Goal: Information Seeking & Learning: Learn about a topic

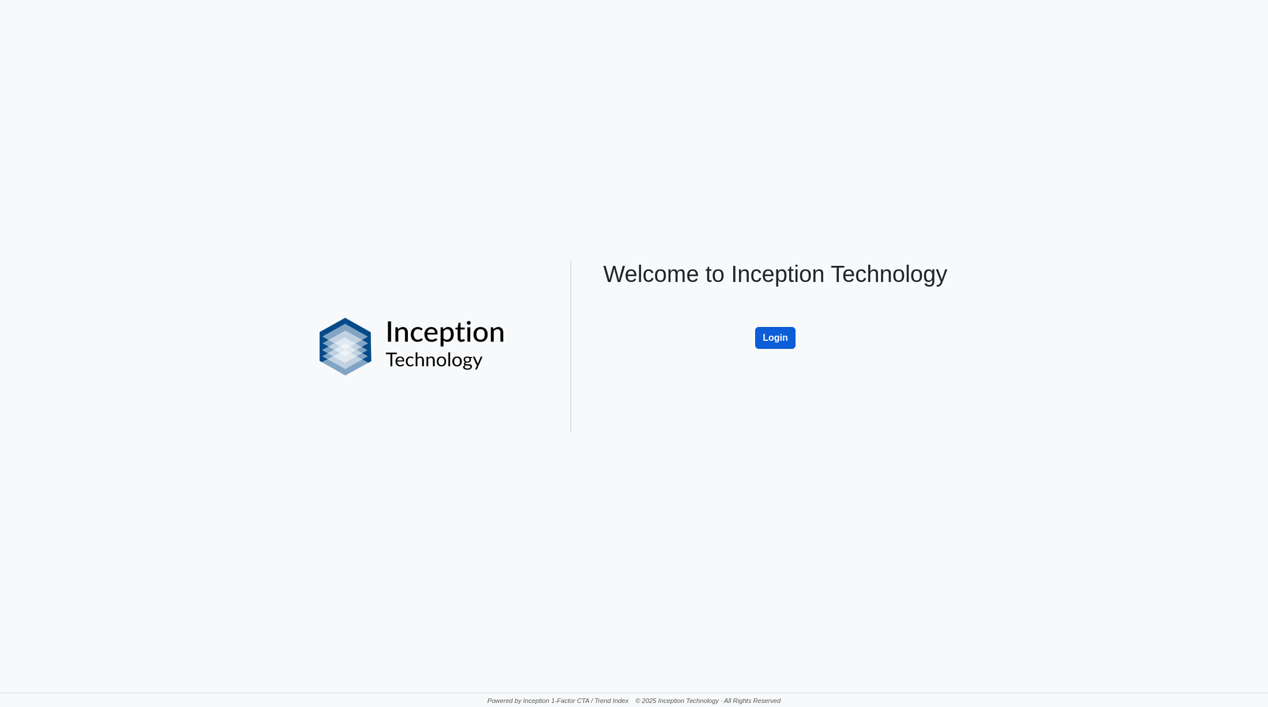
click at [782, 333] on button "Login" at bounding box center [775, 338] width 40 height 22
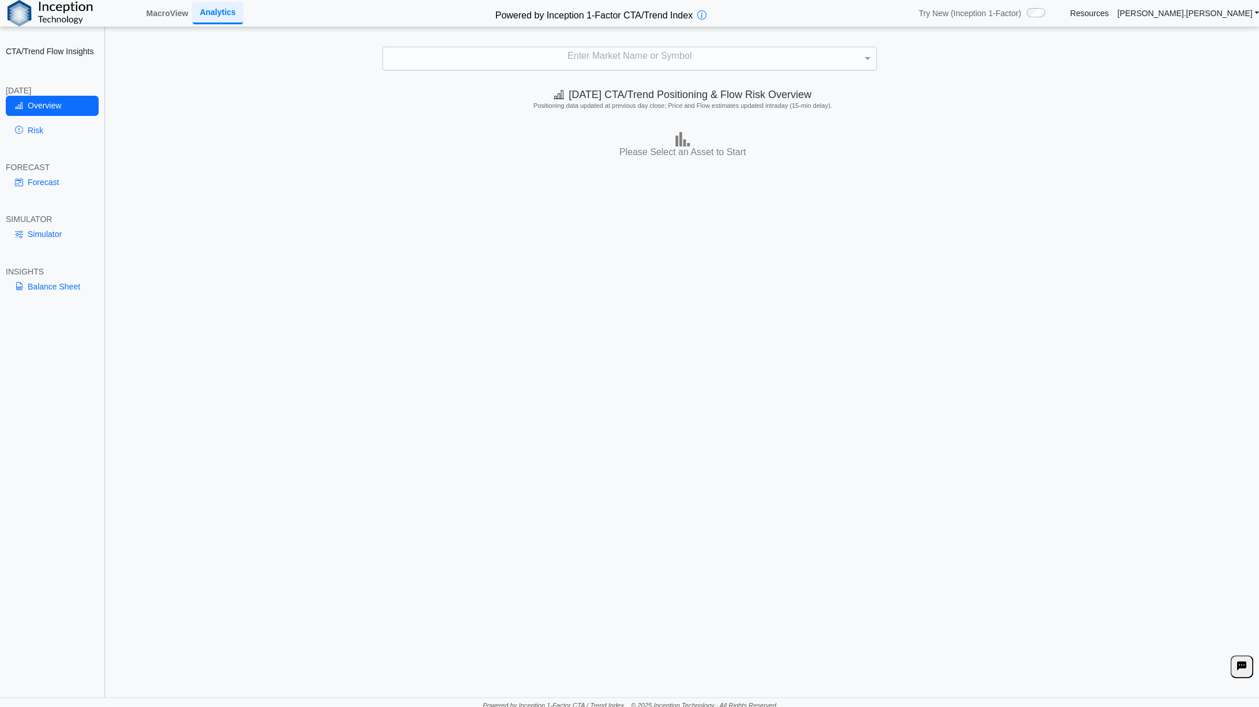
click at [569, 59] on div "Enter Market Name or Symbol" at bounding box center [629, 58] width 493 height 22
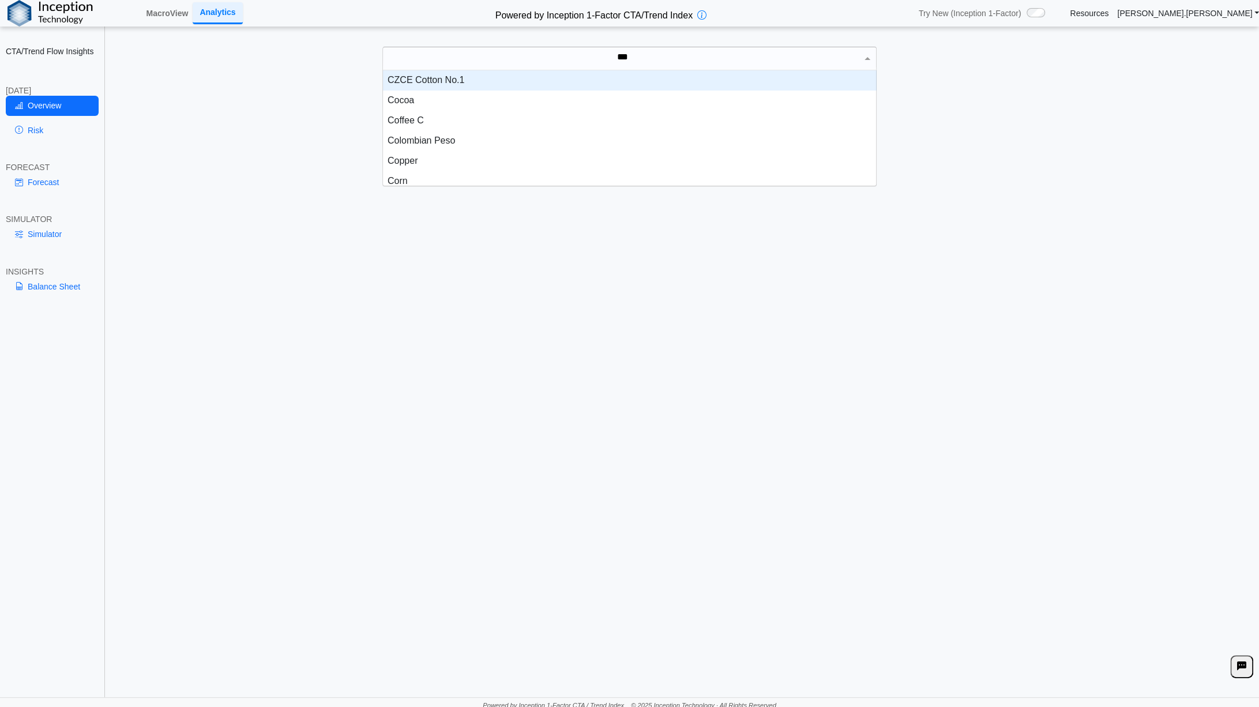
scroll to position [31, 485]
type input "****"
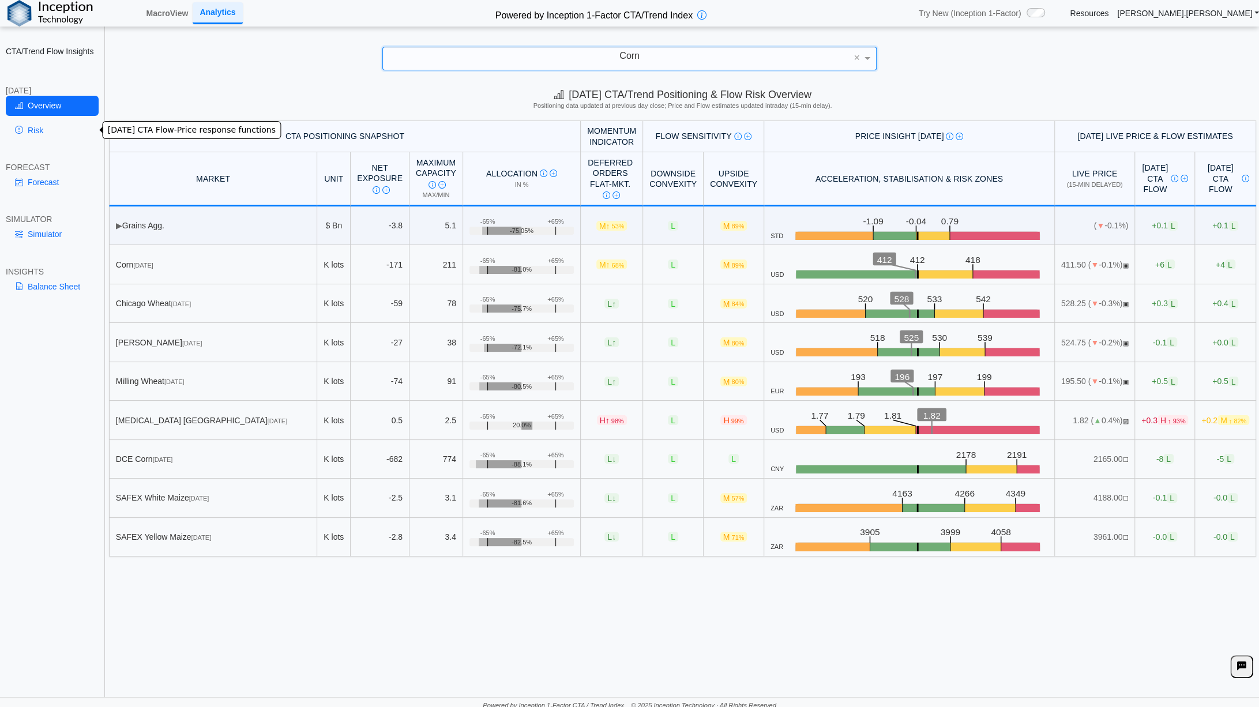
drag, startPoint x: 33, startPoint y: 133, endPoint x: 28, endPoint y: 118, distance: 16.1
click at [33, 133] on link "Risk" at bounding box center [52, 131] width 93 height 20
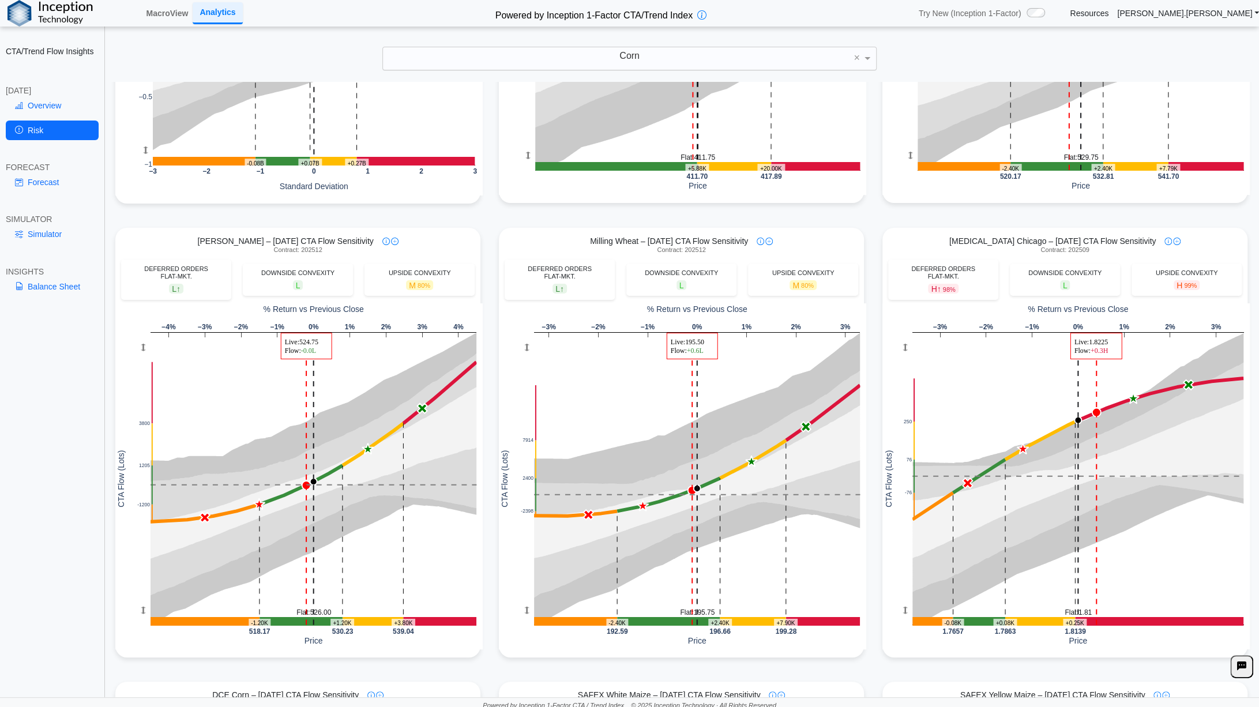
scroll to position [0, 0]
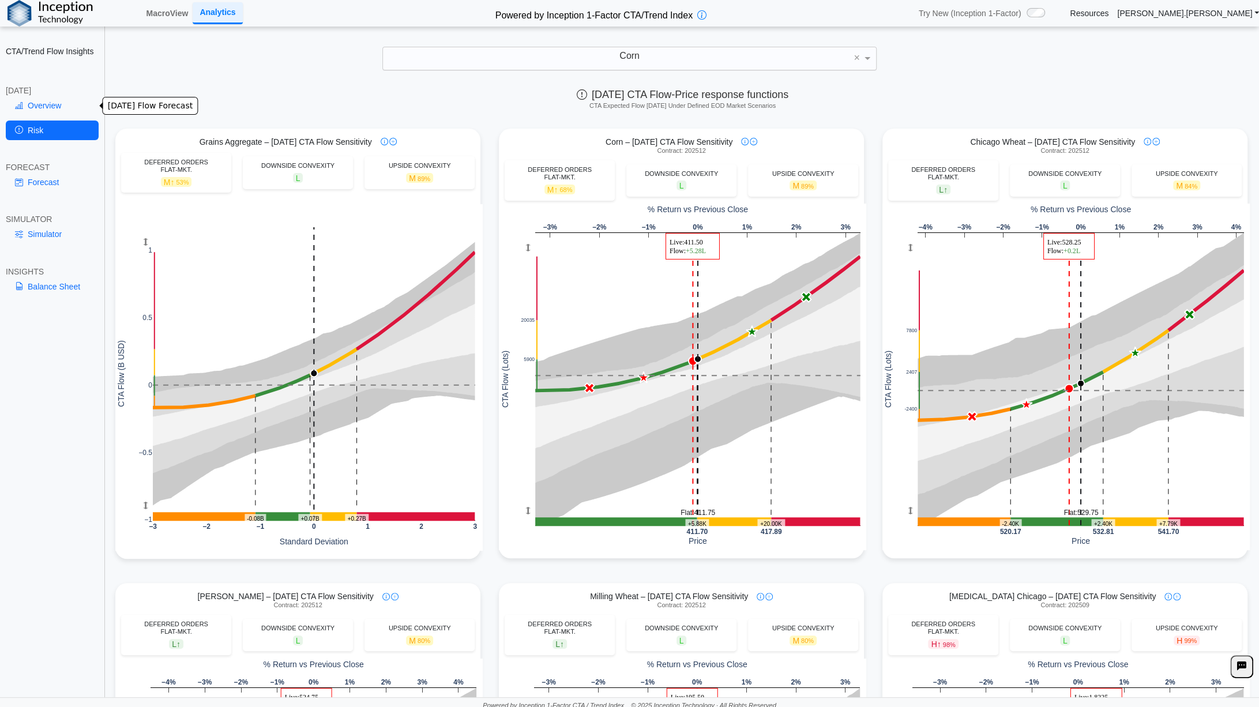
click at [47, 104] on link "Overview" at bounding box center [52, 106] width 93 height 20
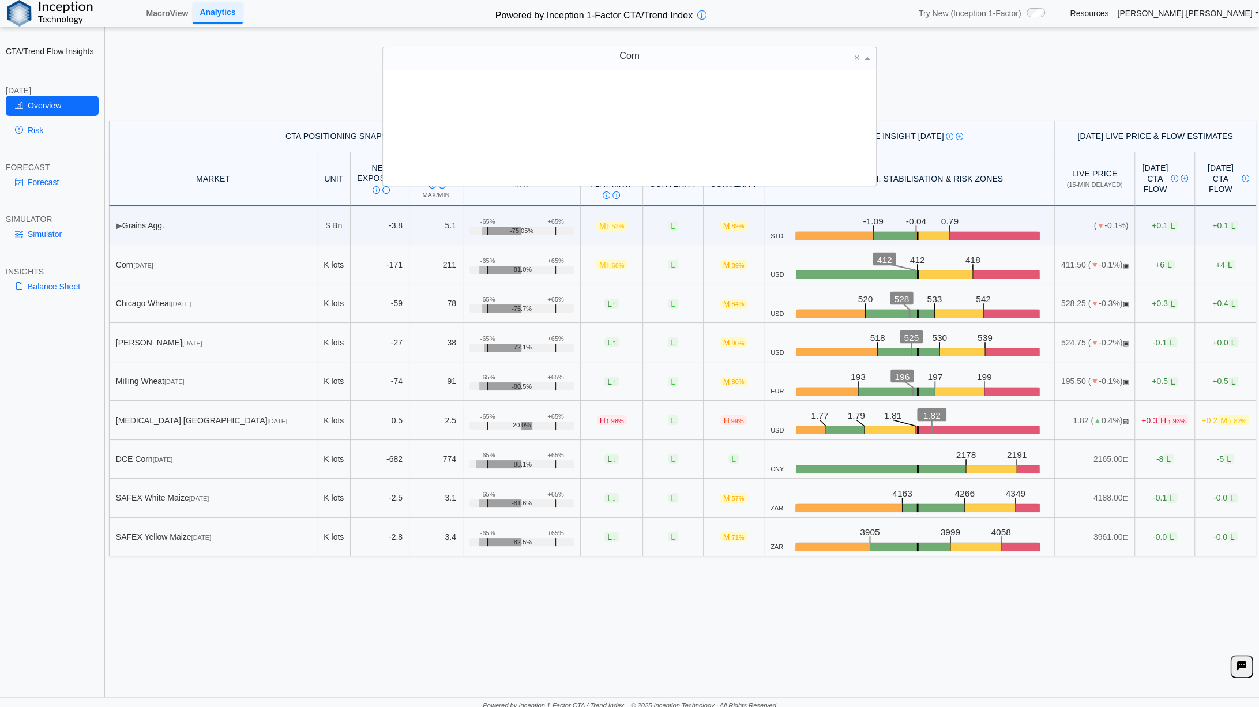
click at [649, 56] on div "Corn" at bounding box center [629, 58] width 493 height 22
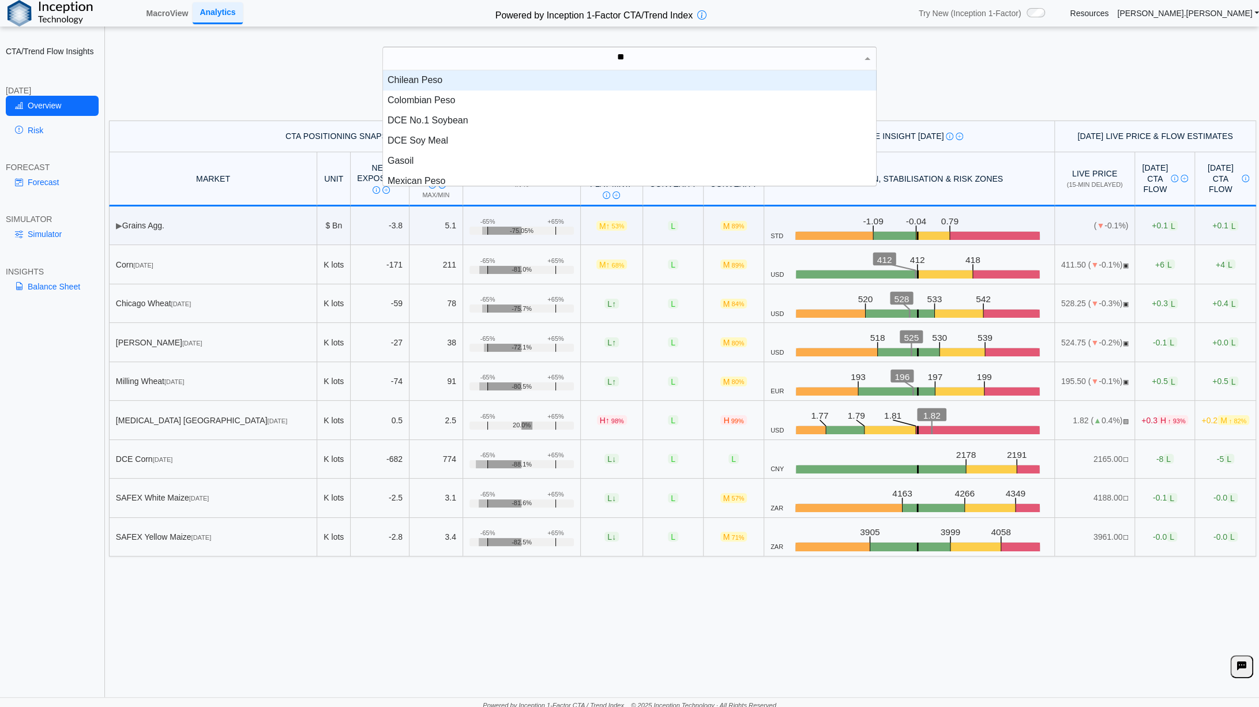
type input "***"
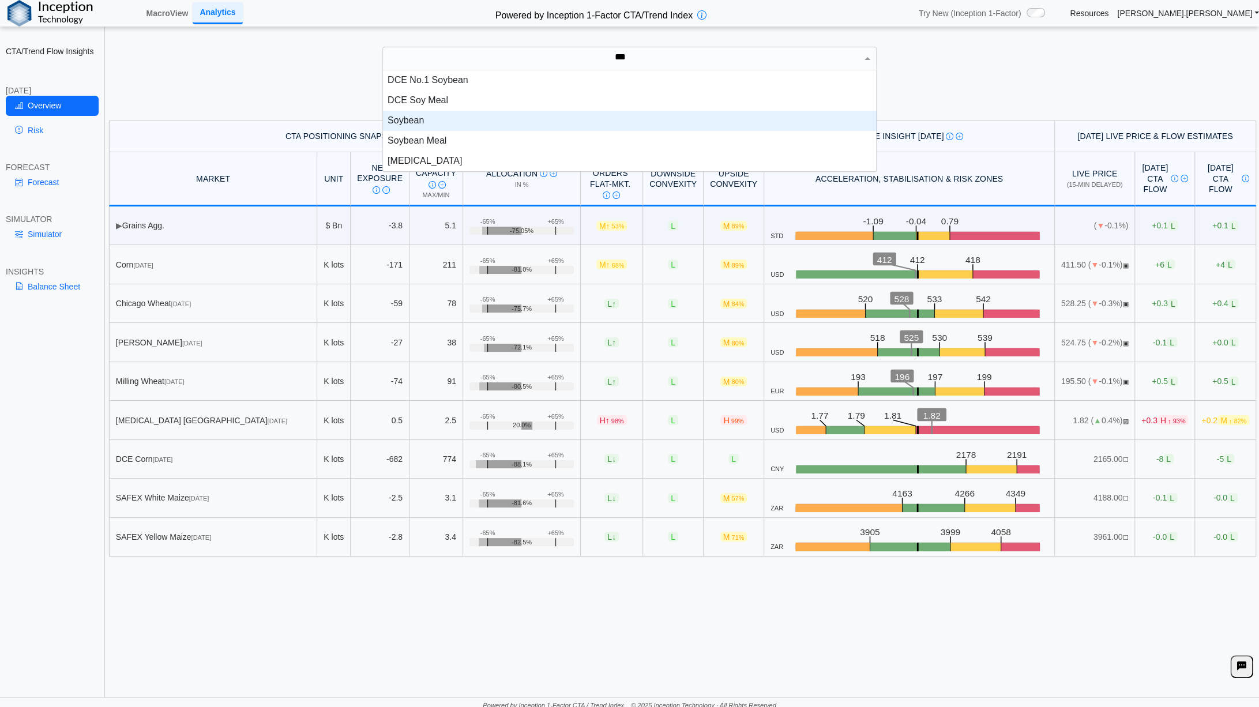
click at [477, 118] on div "Soybean" at bounding box center [630, 121] width 494 height 20
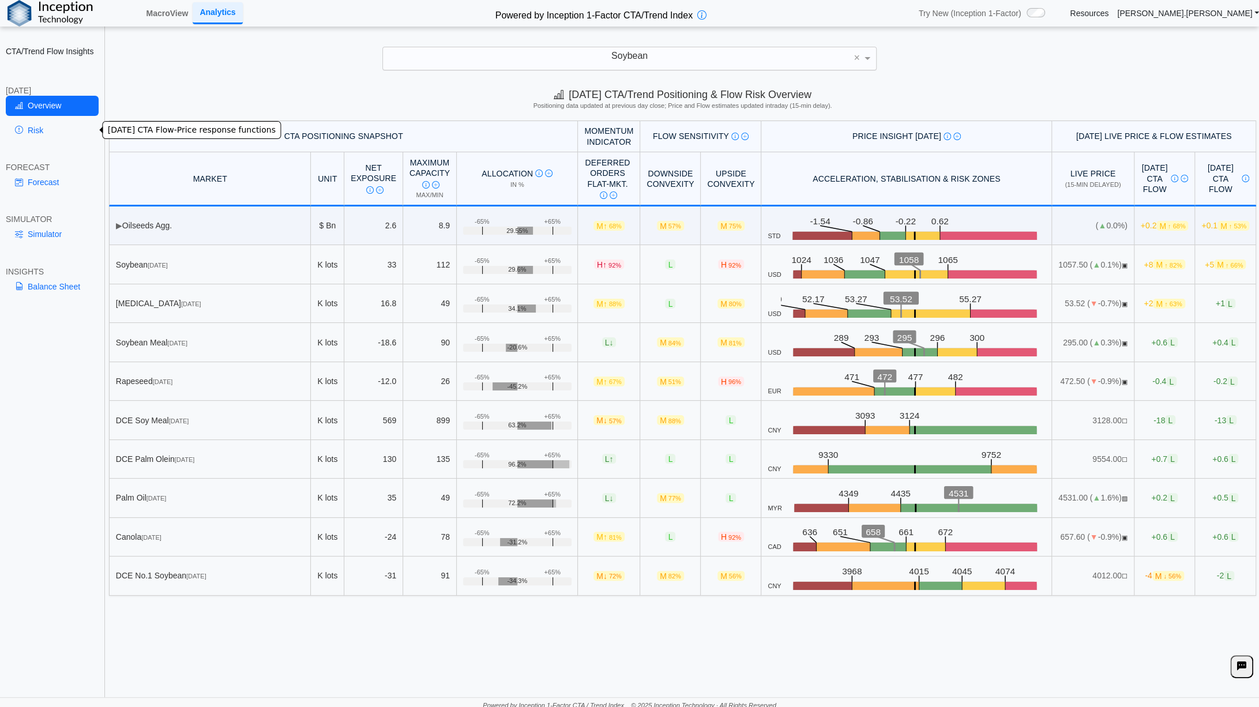
click at [37, 130] on link "Risk" at bounding box center [52, 131] width 93 height 20
